Goal: Navigation & Orientation: Go to known website

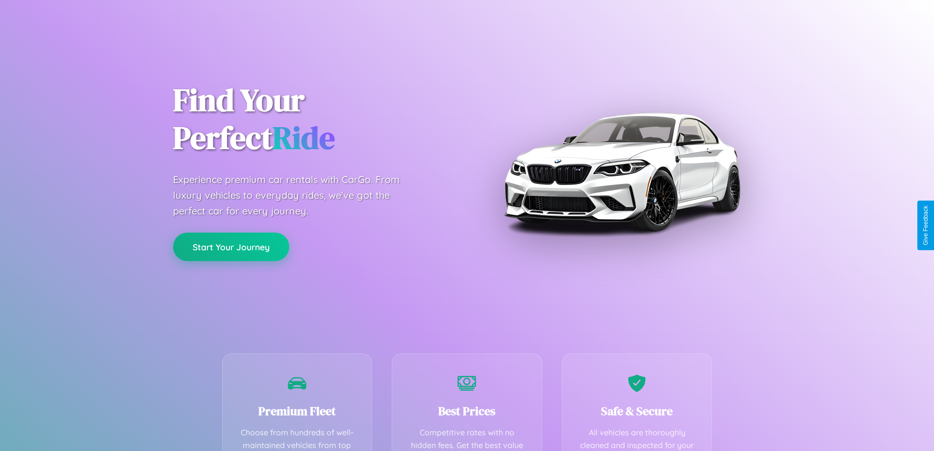
click at [231, 246] on button "Start Your Journey" at bounding box center [231, 246] width 116 height 28
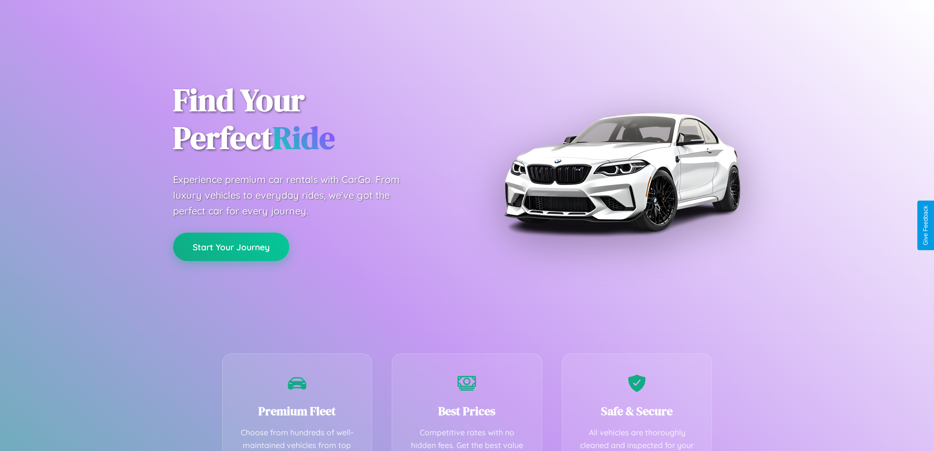
click at [231, 246] on button "Start Your Journey" at bounding box center [231, 246] width 116 height 28
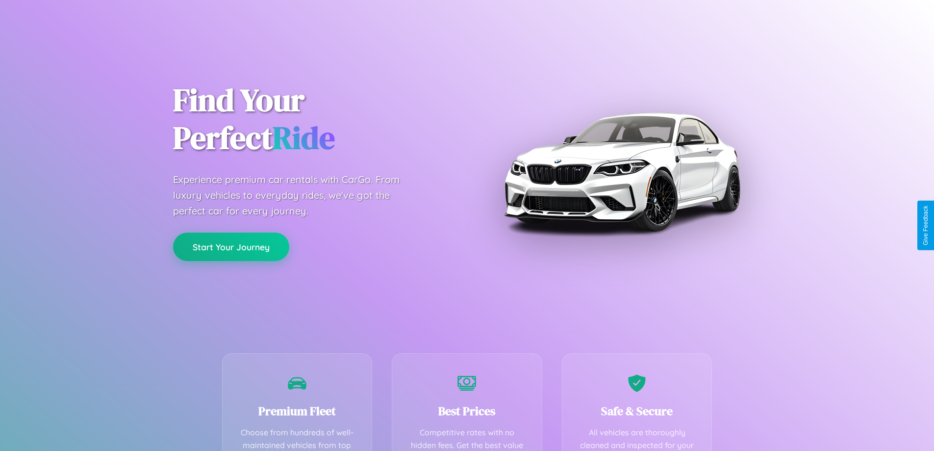
click at [231, 246] on button "Start Your Journey" at bounding box center [231, 246] width 116 height 28
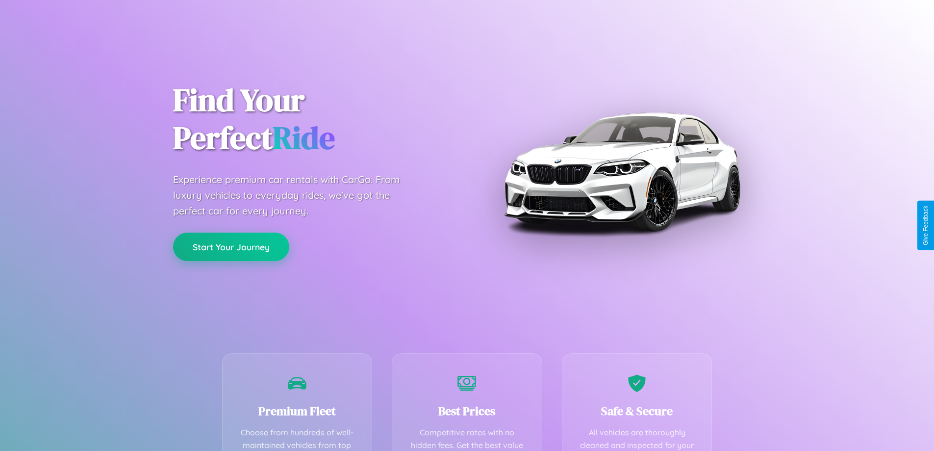
click at [231, 246] on button "Start Your Journey" at bounding box center [231, 246] width 116 height 28
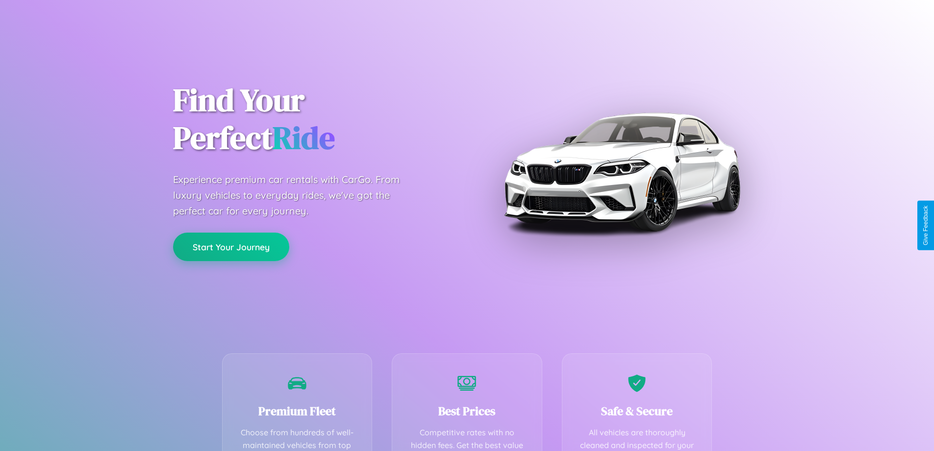
click at [231, 246] on button "Start Your Journey" at bounding box center [231, 246] width 116 height 28
